Goal: Task Accomplishment & Management: Manage account settings

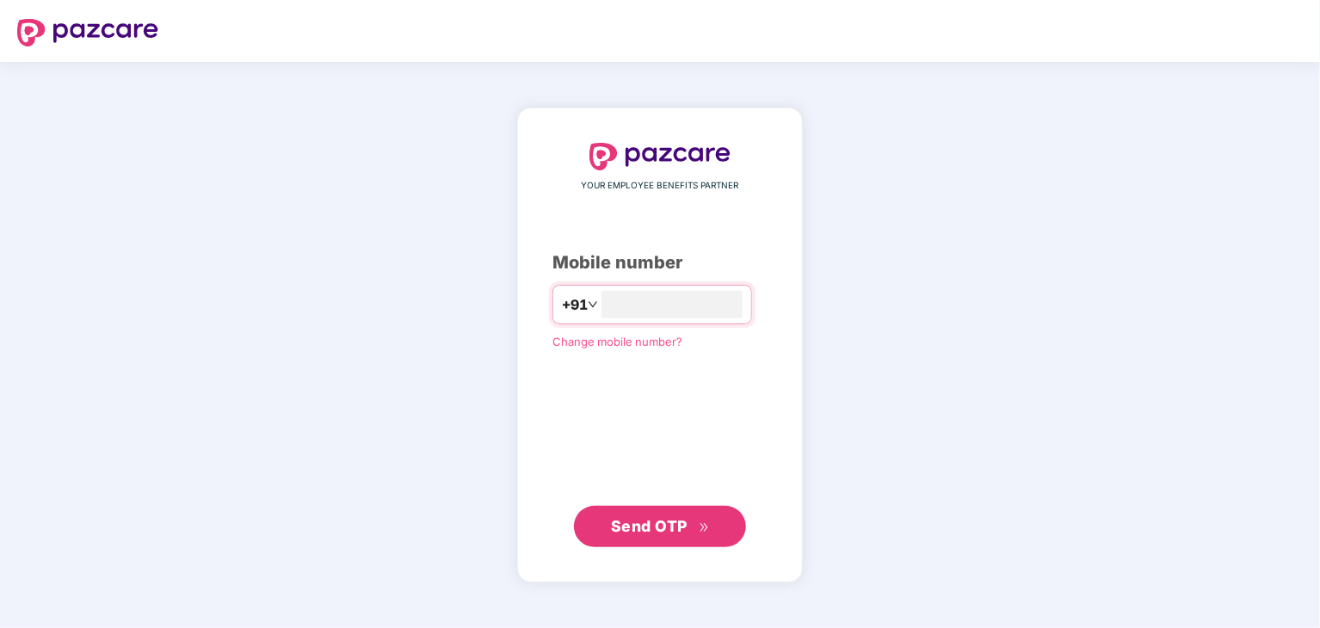
type input "**********"
click at [697, 522] on span "Send OTP" at bounding box center [660, 526] width 99 height 24
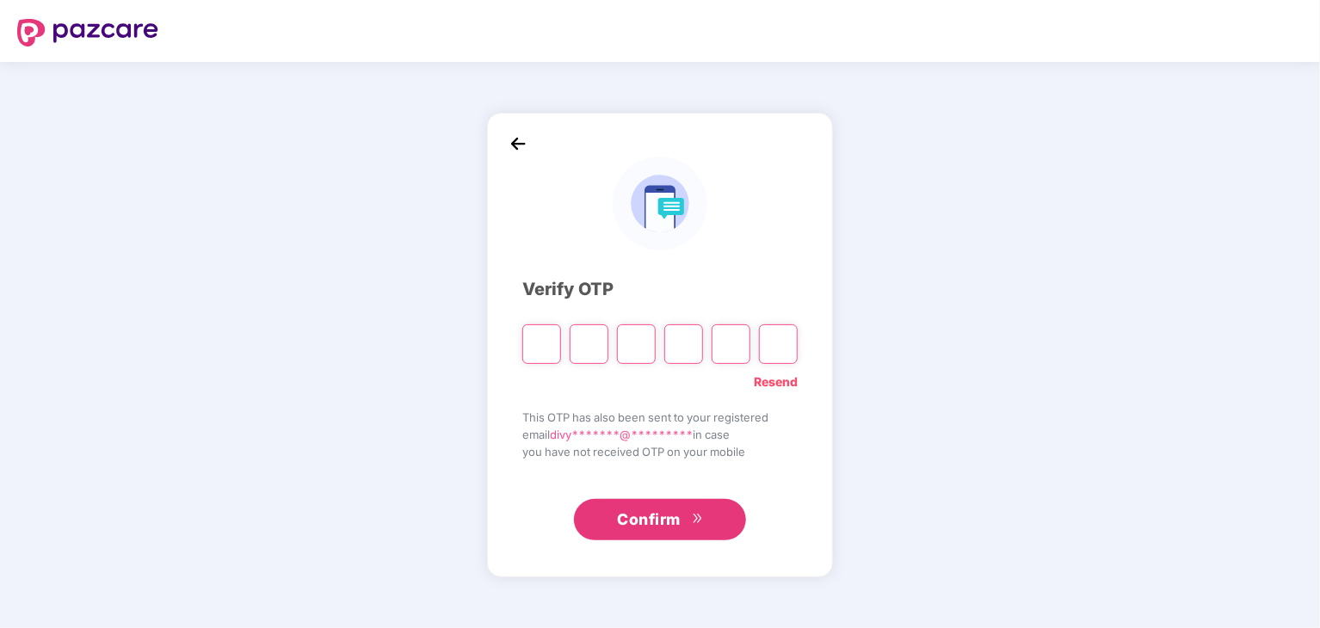
type input "*"
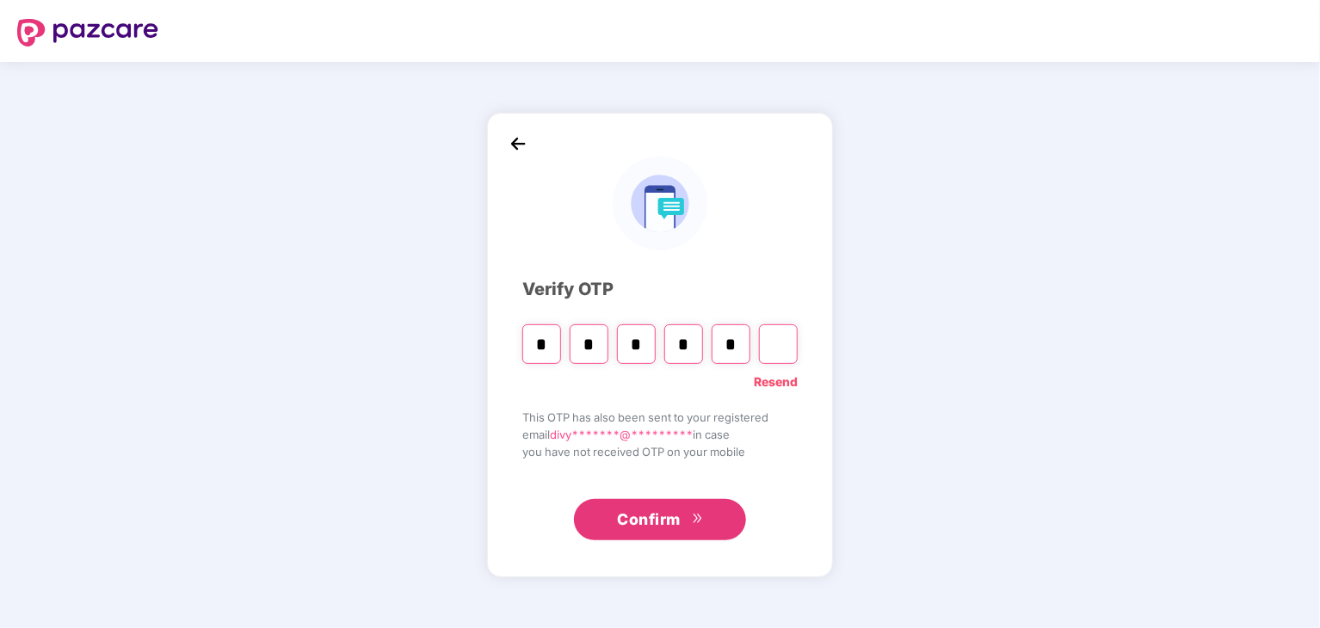
type input "*"
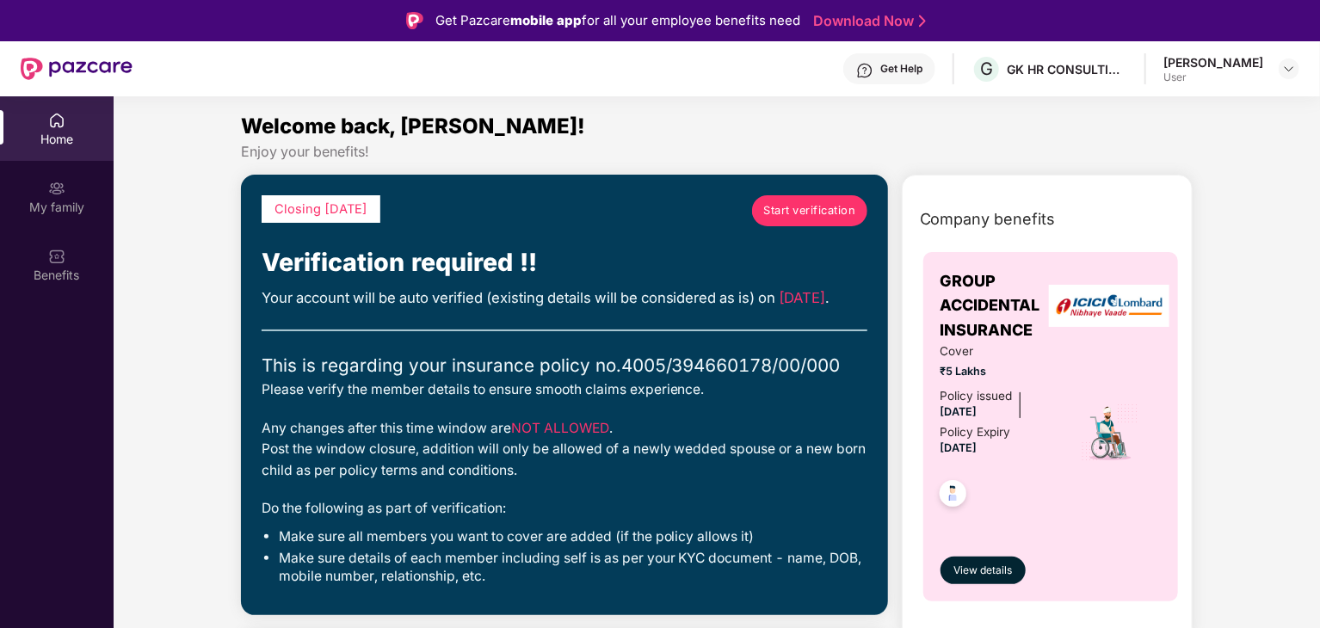
click at [787, 226] on div "Start verification" at bounding box center [809, 219] width 115 height 48
click at [791, 210] on span "Start verification" at bounding box center [809, 210] width 92 height 17
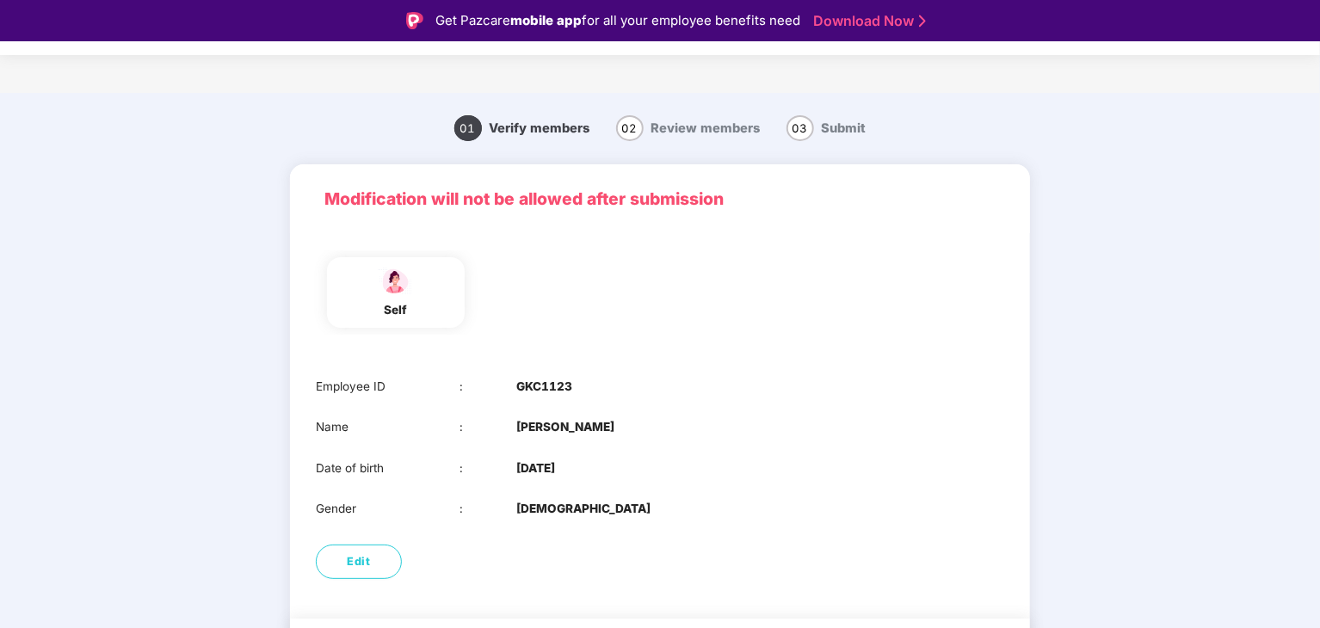
scroll to position [58, 0]
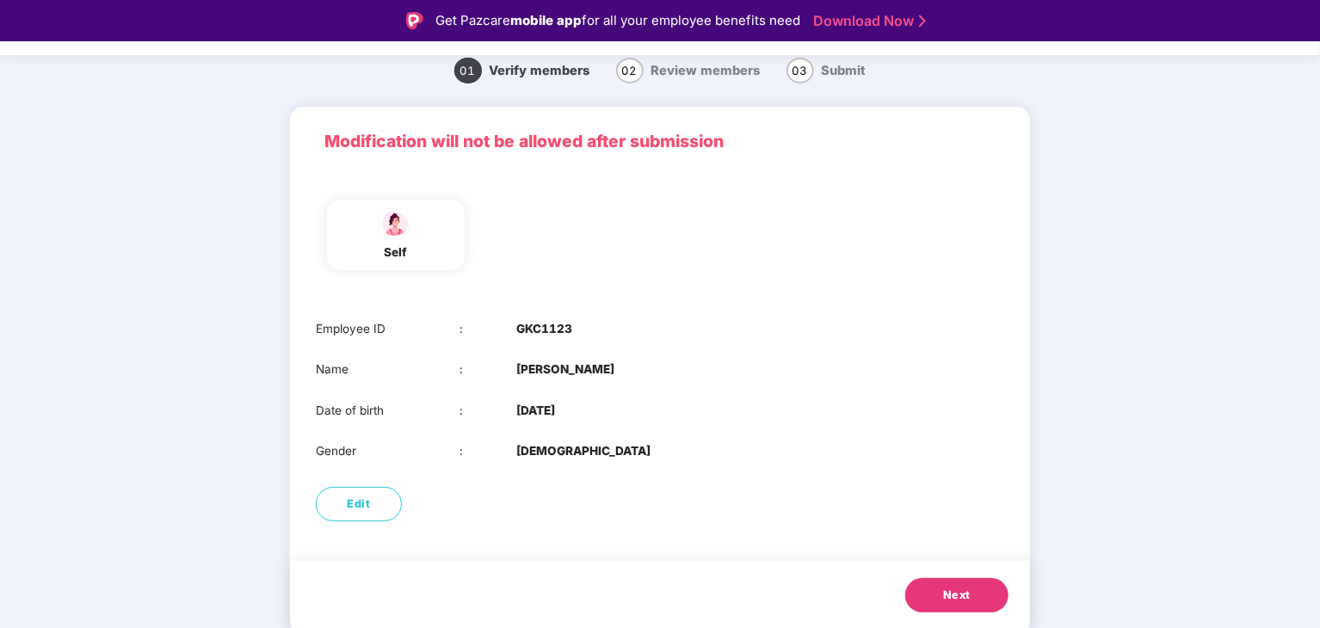
click at [947, 589] on span "Next" at bounding box center [957, 595] width 28 height 17
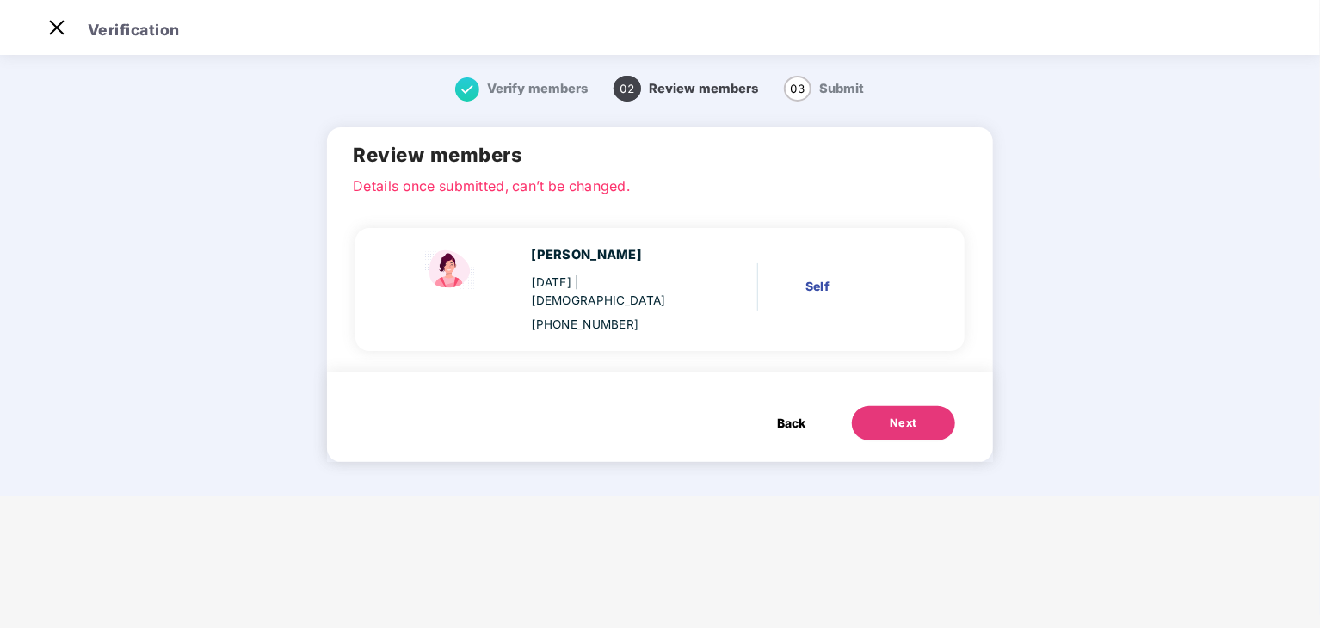
click at [912, 415] on div "Next" at bounding box center [904, 423] width 28 height 17
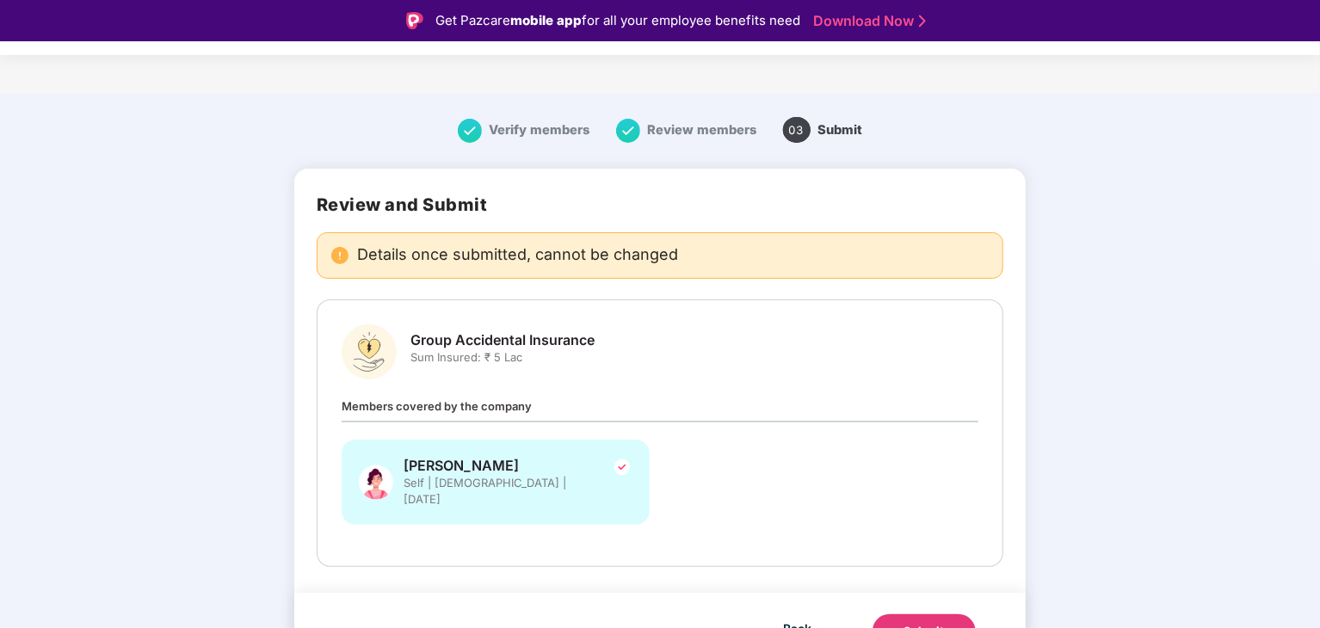
scroll to position [18, 0]
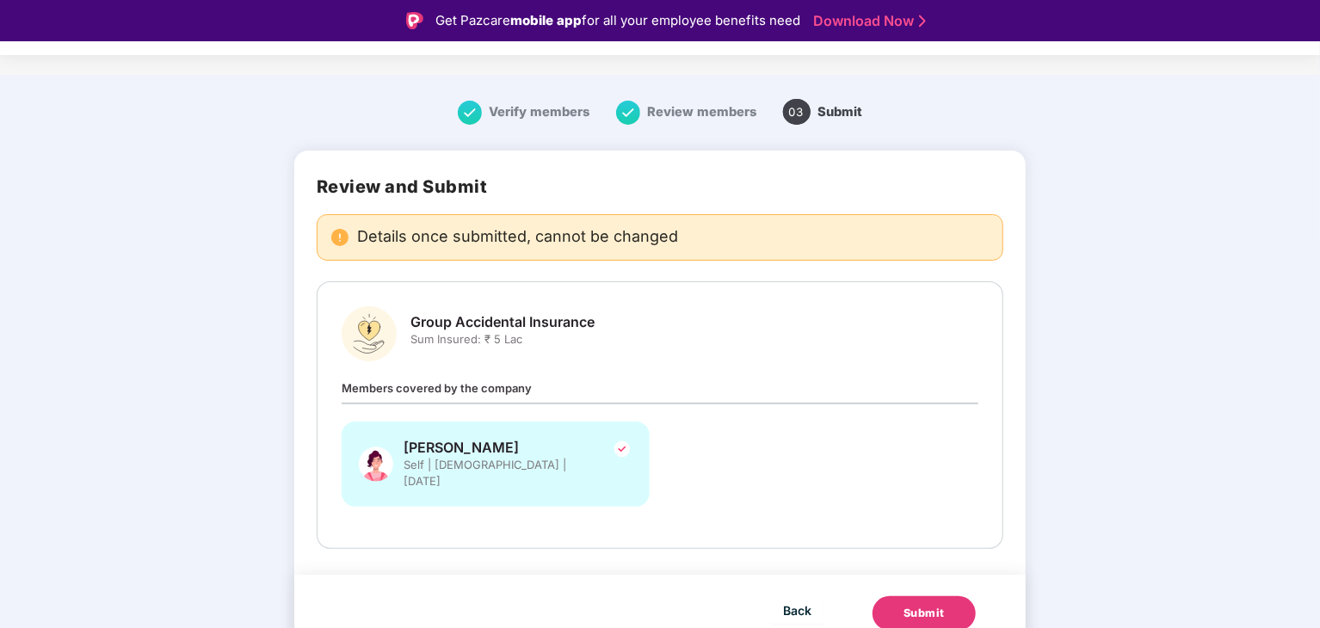
click at [915, 605] on div "Submit" at bounding box center [923, 613] width 41 height 17
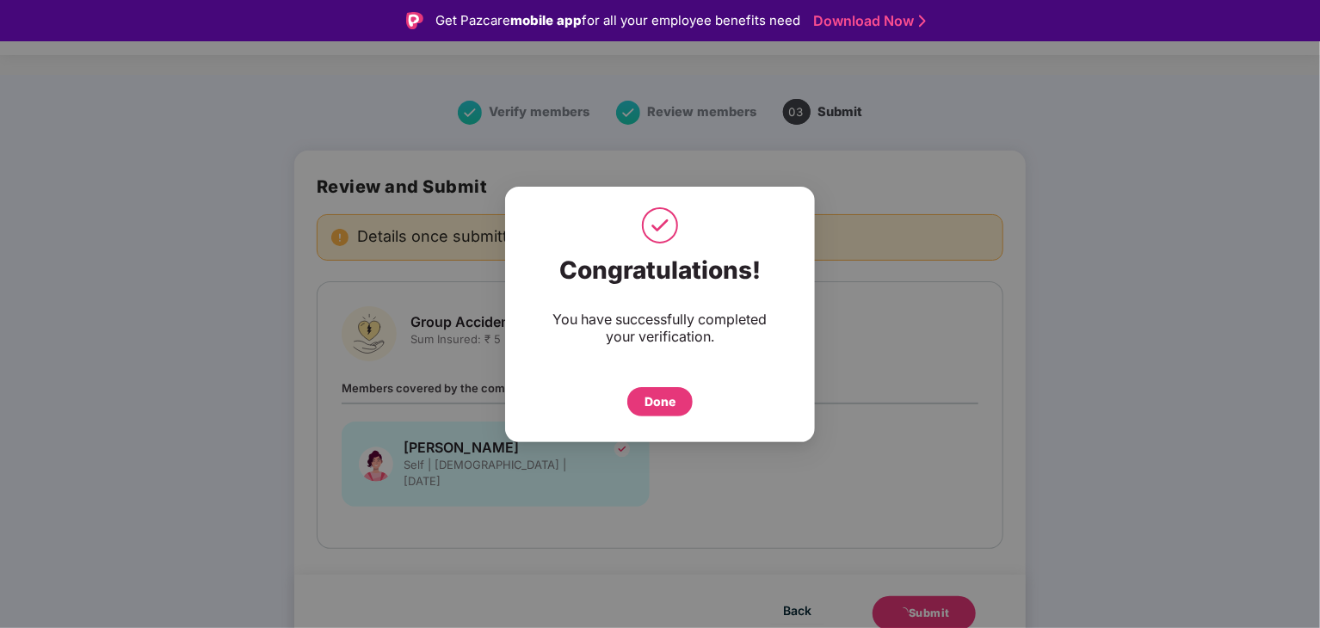
click at [656, 410] on div "Done" at bounding box center [659, 401] width 31 height 19
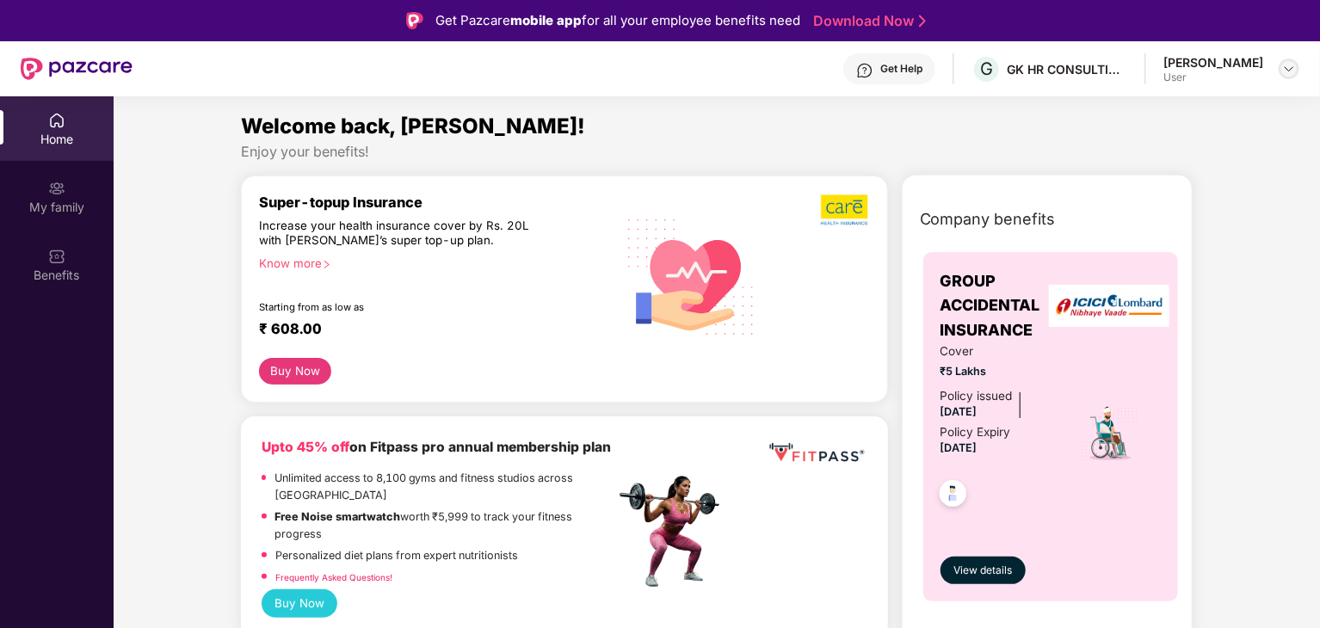
click at [1289, 70] on img at bounding box center [1289, 69] width 14 height 14
click at [919, 110] on div "Welcome back, [PERSON_NAME]!" at bounding box center [717, 126] width 952 height 33
click at [63, 208] on div "My family" at bounding box center [57, 207] width 114 height 17
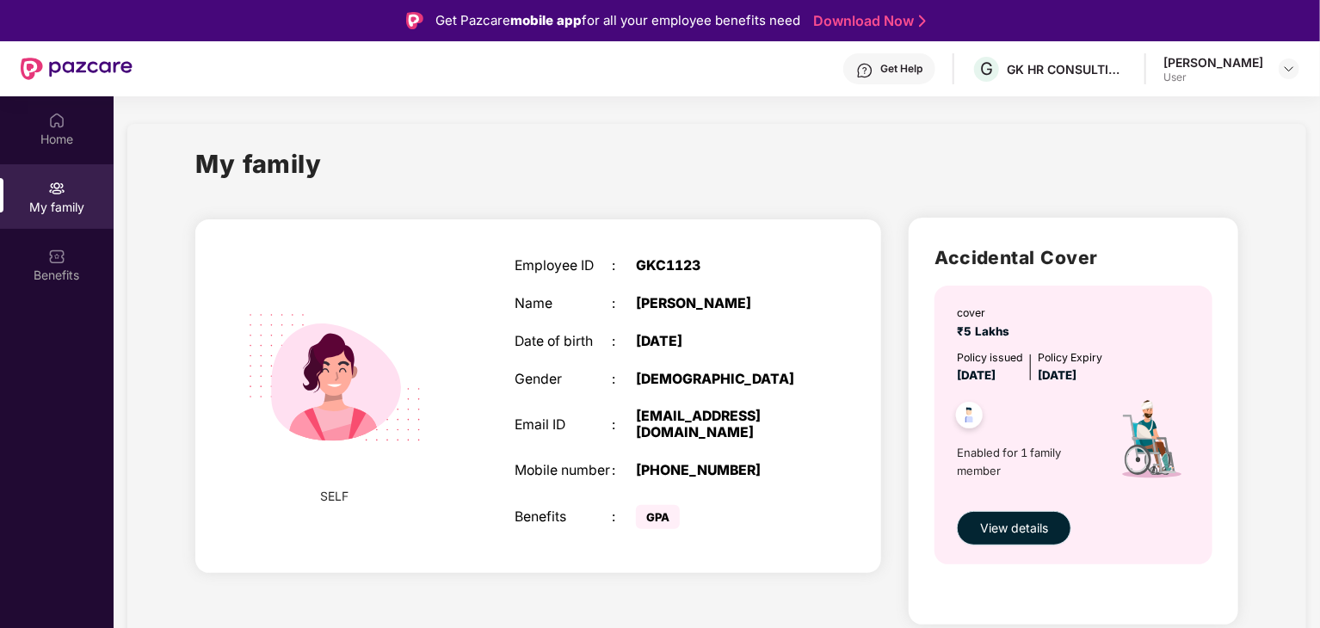
click at [1020, 525] on span "View details" at bounding box center [1014, 528] width 68 height 19
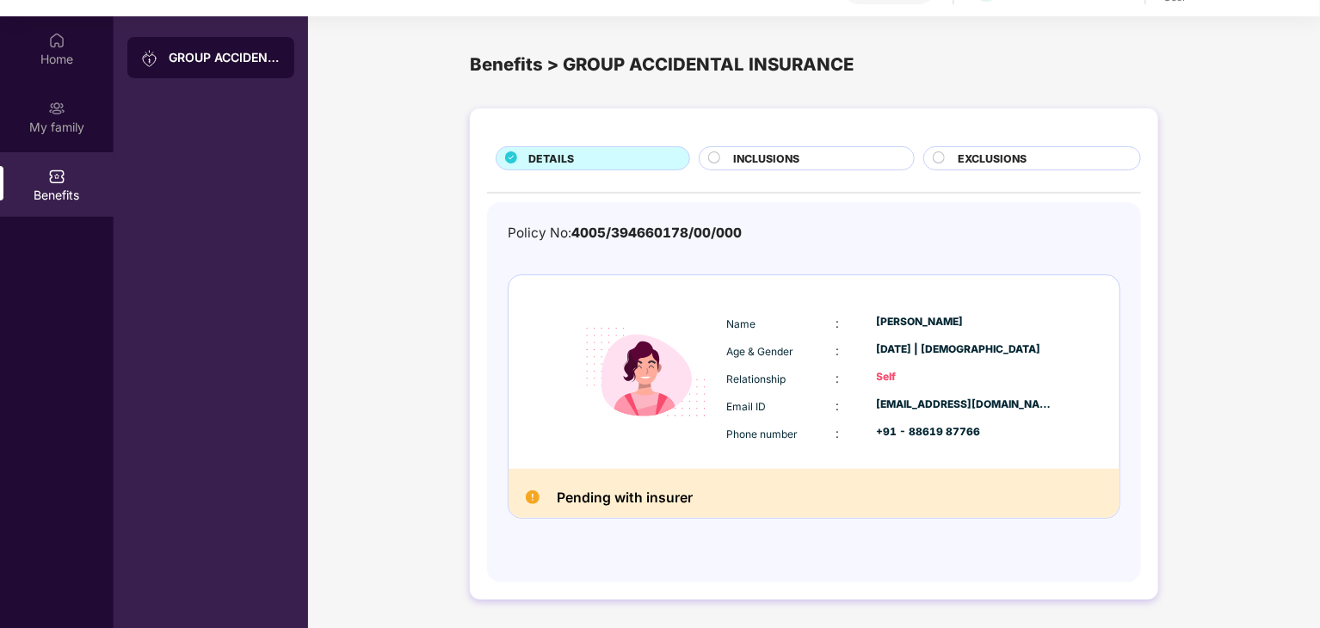
scroll to position [96, 0]
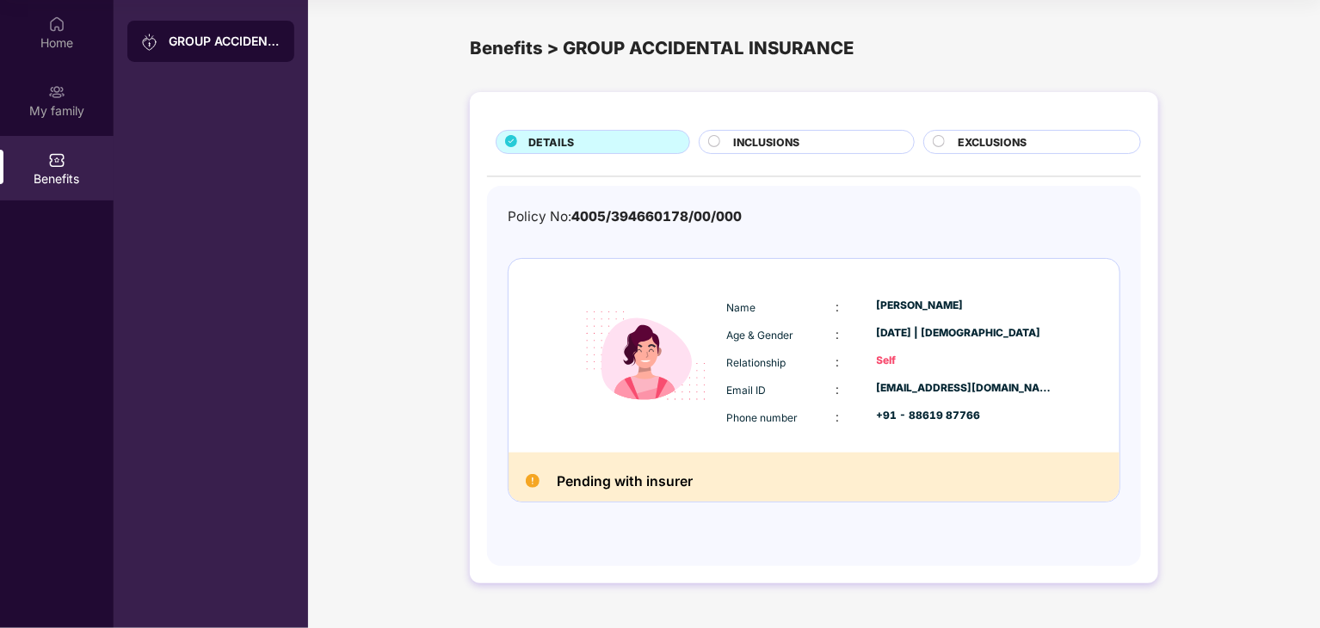
click at [791, 149] on span "INCLUSIONS" at bounding box center [766, 142] width 66 height 16
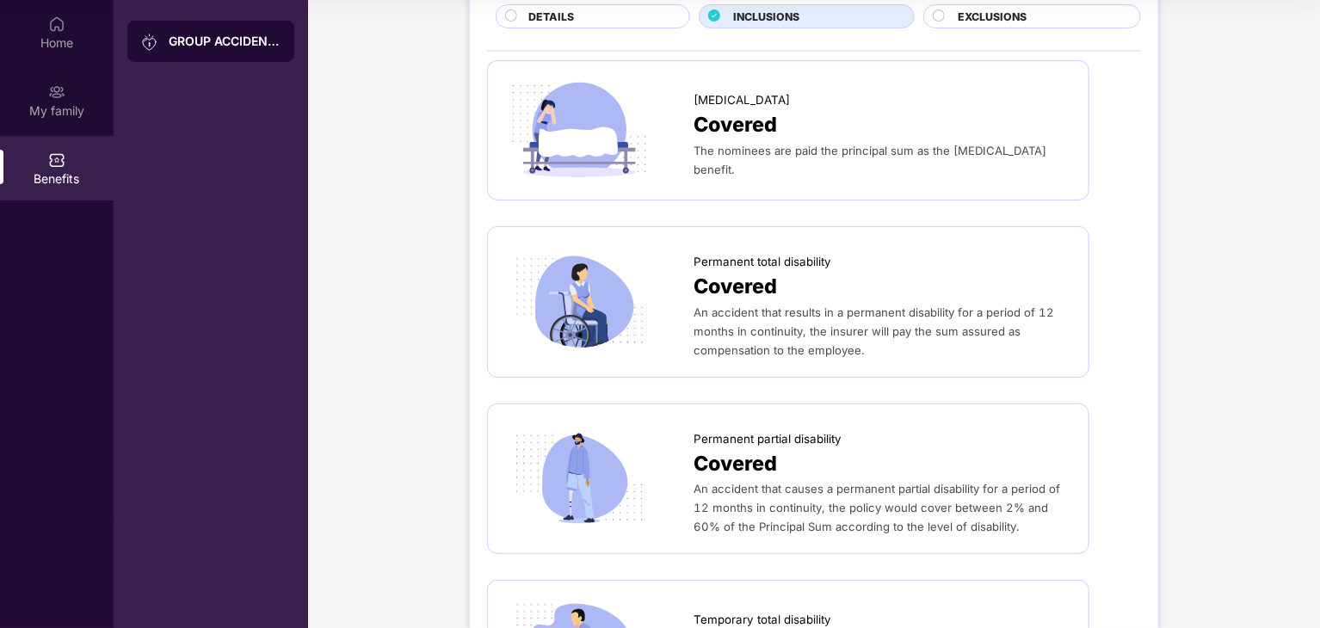
scroll to position [0, 0]
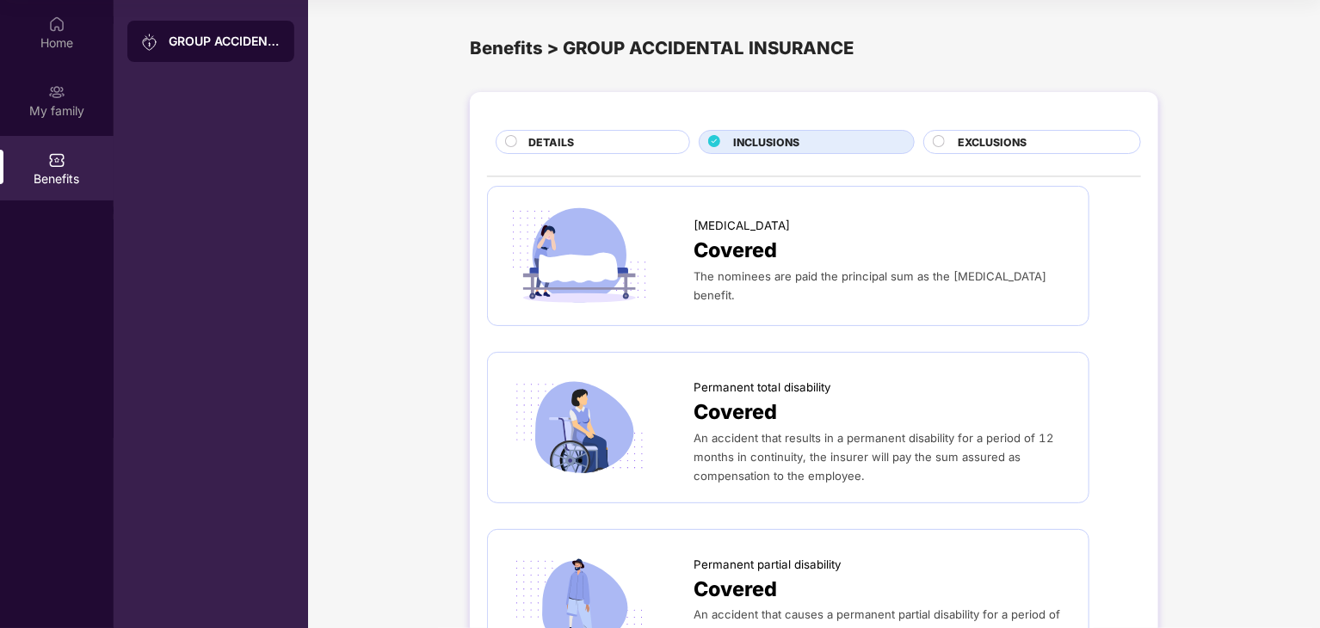
click at [1005, 144] on span "EXCLUSIONS" at bounding box center [992, 142] width 69 height 16
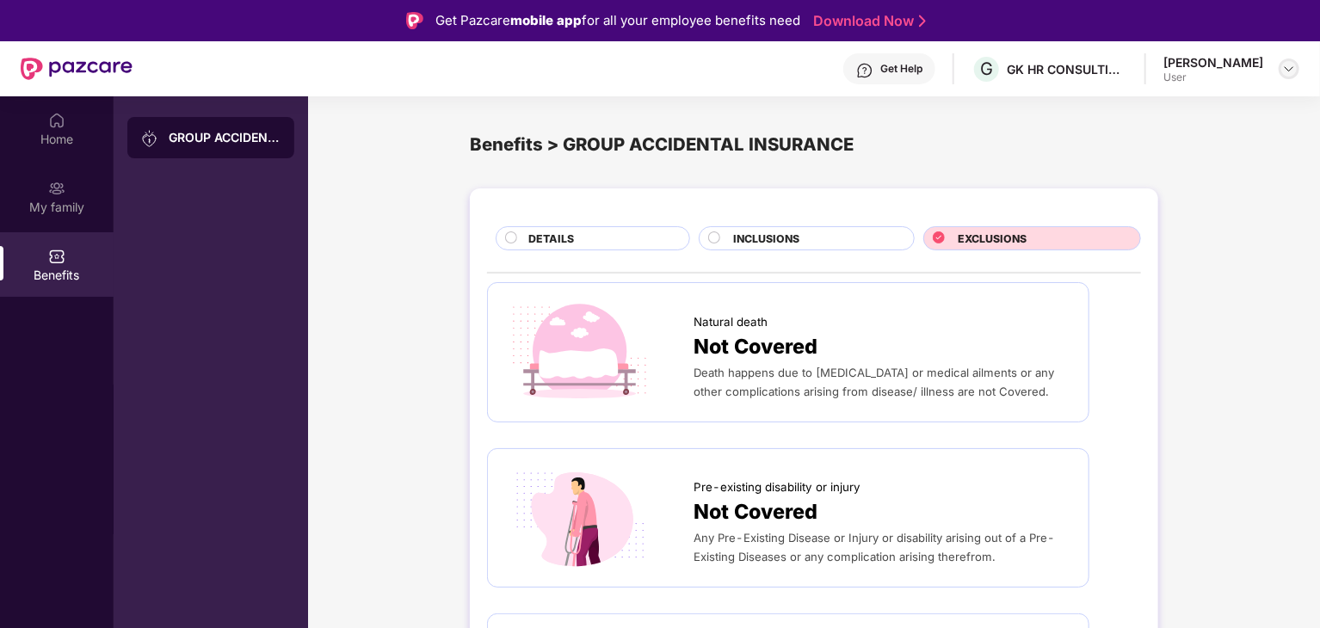
click at [1286, 74] on img at bounding box center [1289, 69] width 14 height 14
click at [1144, 108] on div "Logout" at bounding box center [1208, 110] width 224 height 34
